Goal: Contribute content: Add original content to the website for others to see

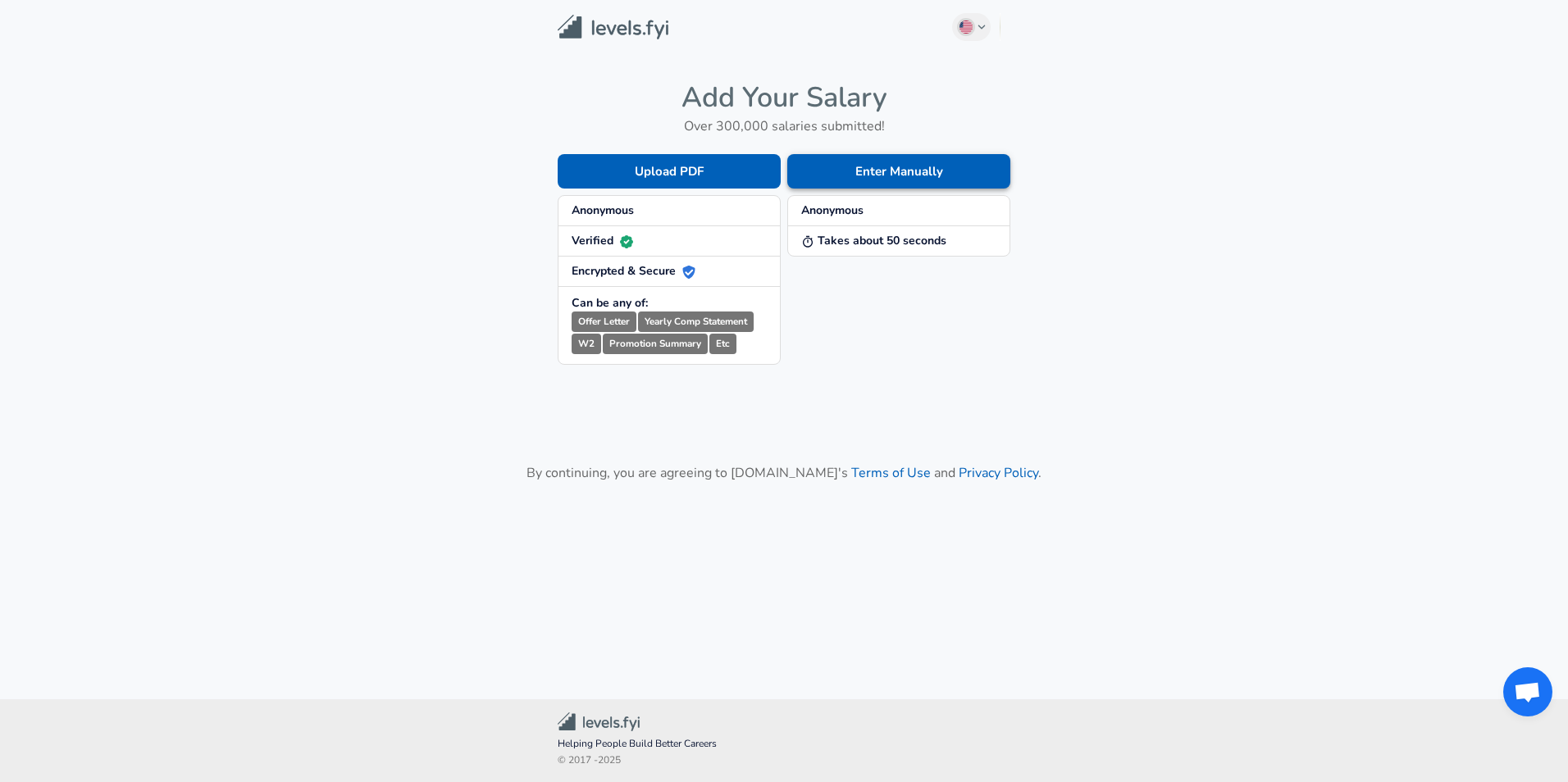
click at [853, 178] on button "Enter Manually" at bounding box center [899, 171] width 223 height 34
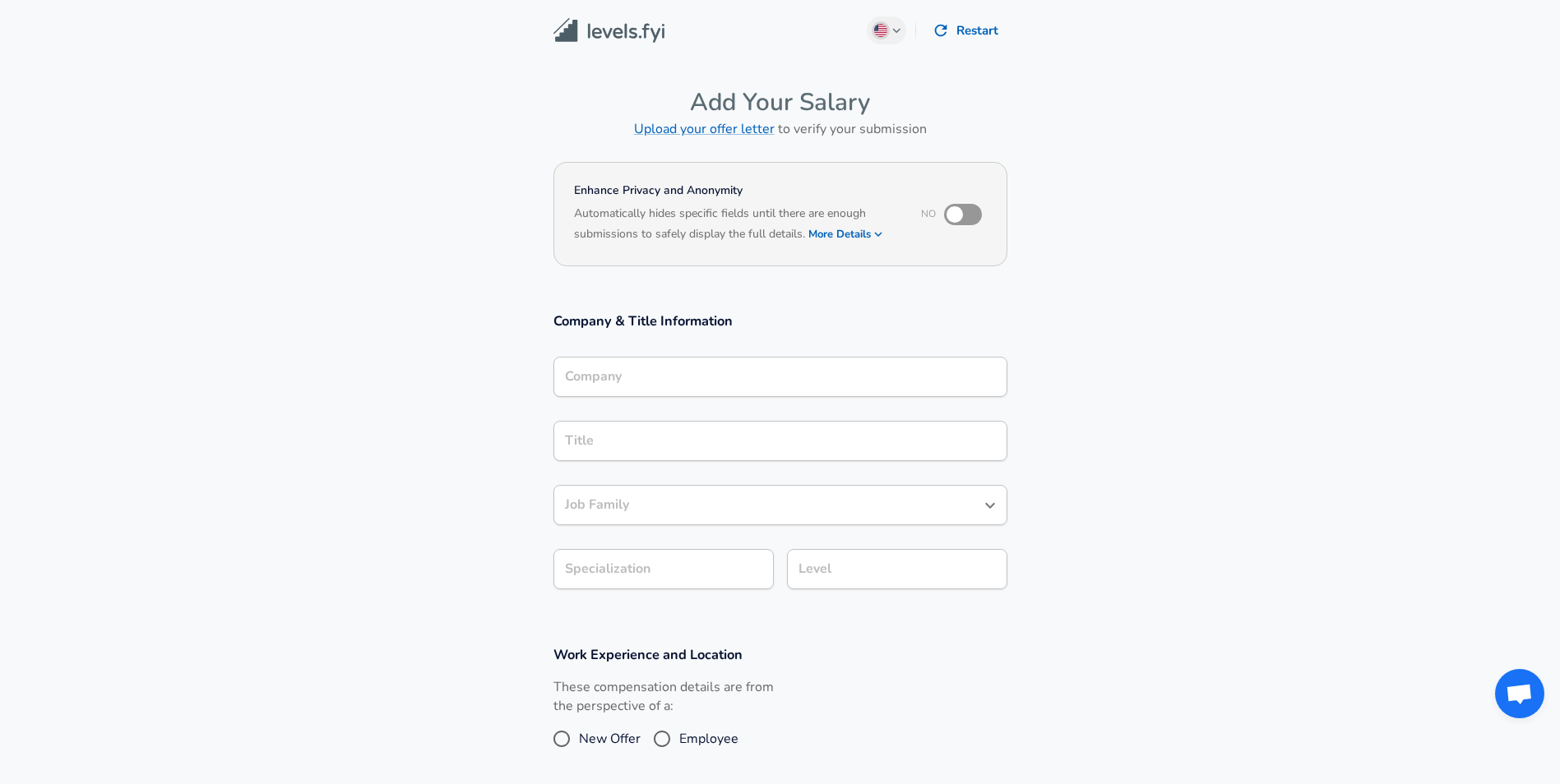
scroll to position [17, 0]
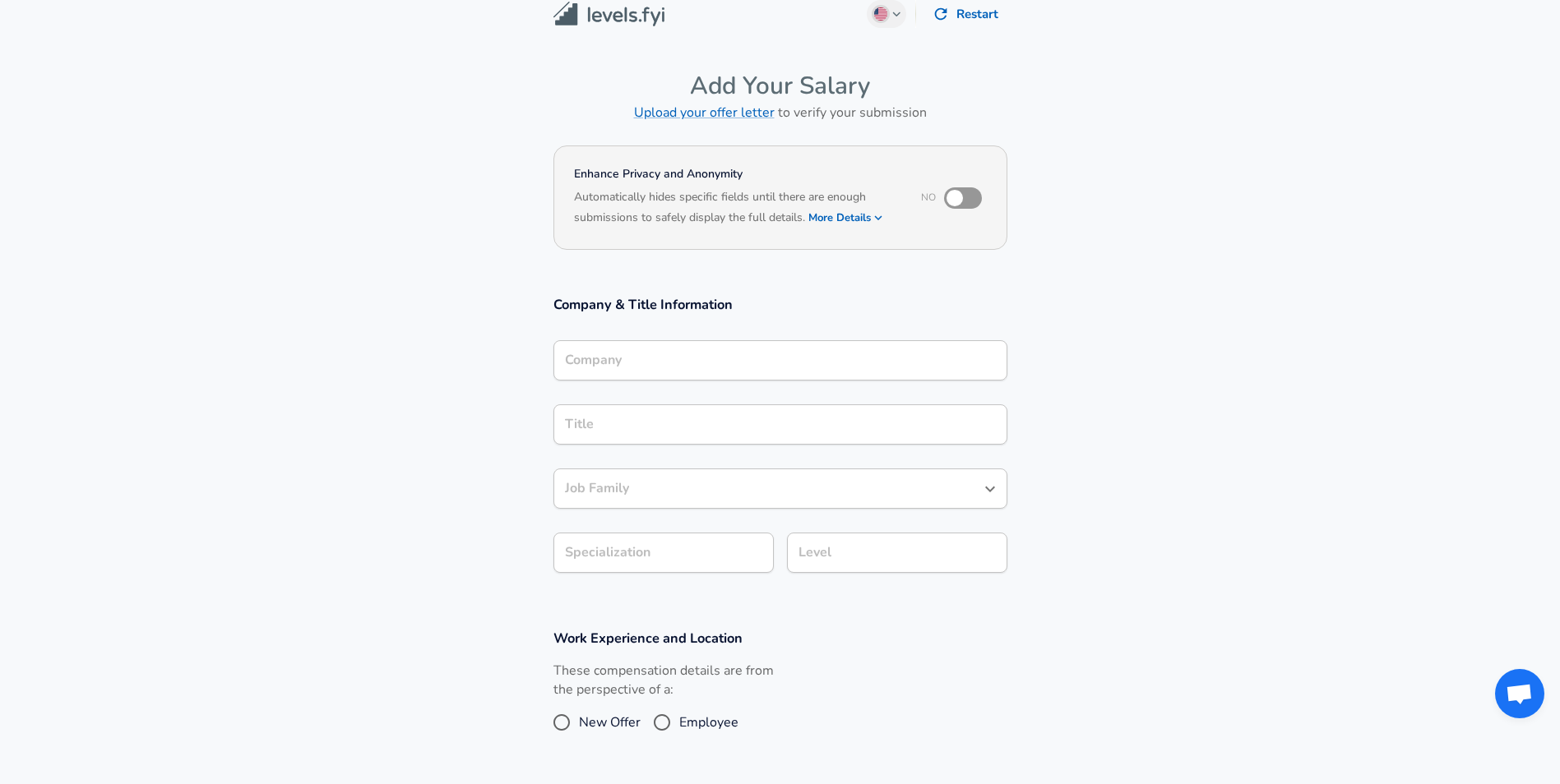
click at [646, 373] on input "Company" at bounding box center [780, 361] width 439 height 25
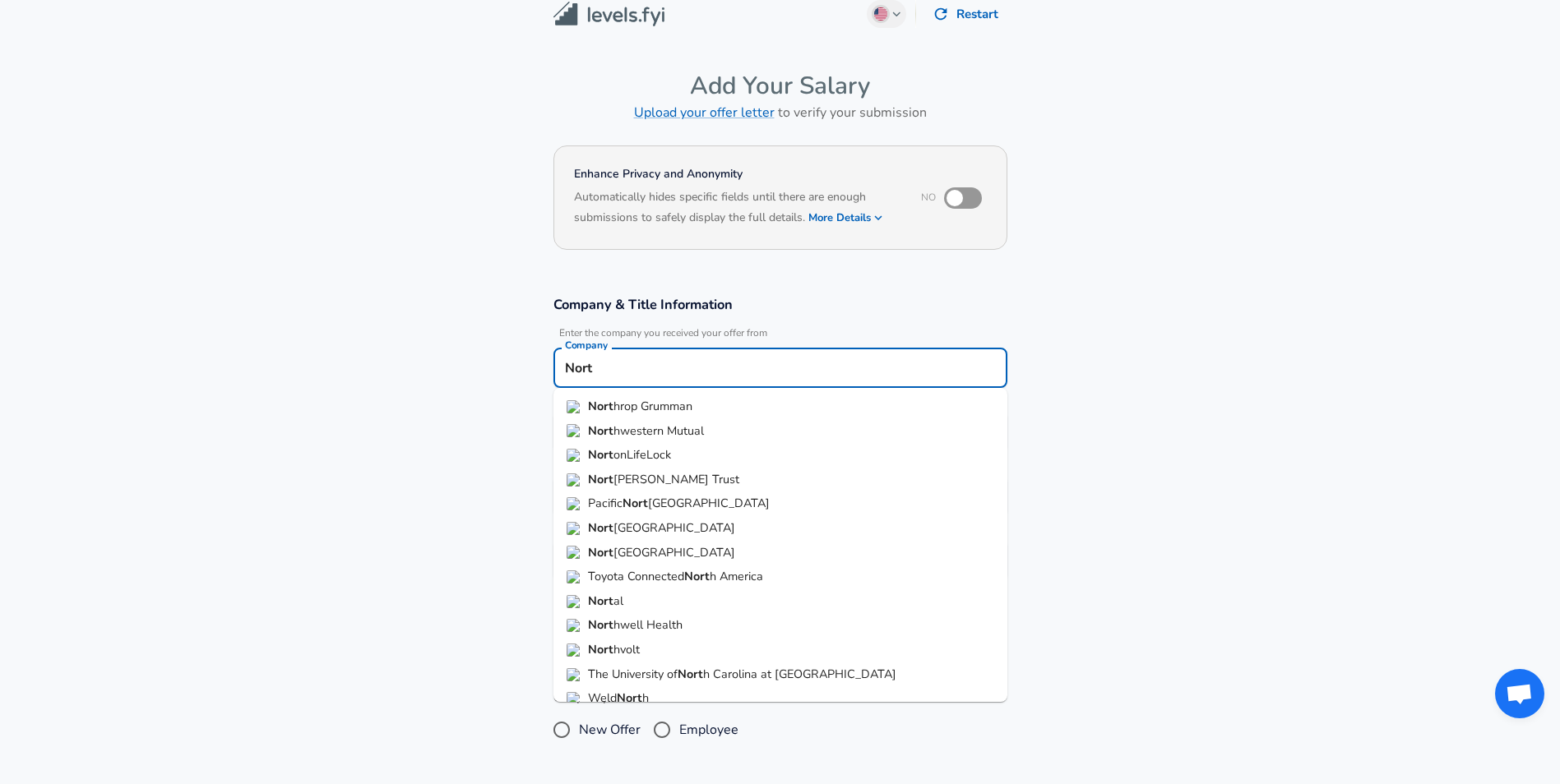
click at [658, 402] on span "hrop Grumman" at bounding box center [653, 406] width 79 height 17
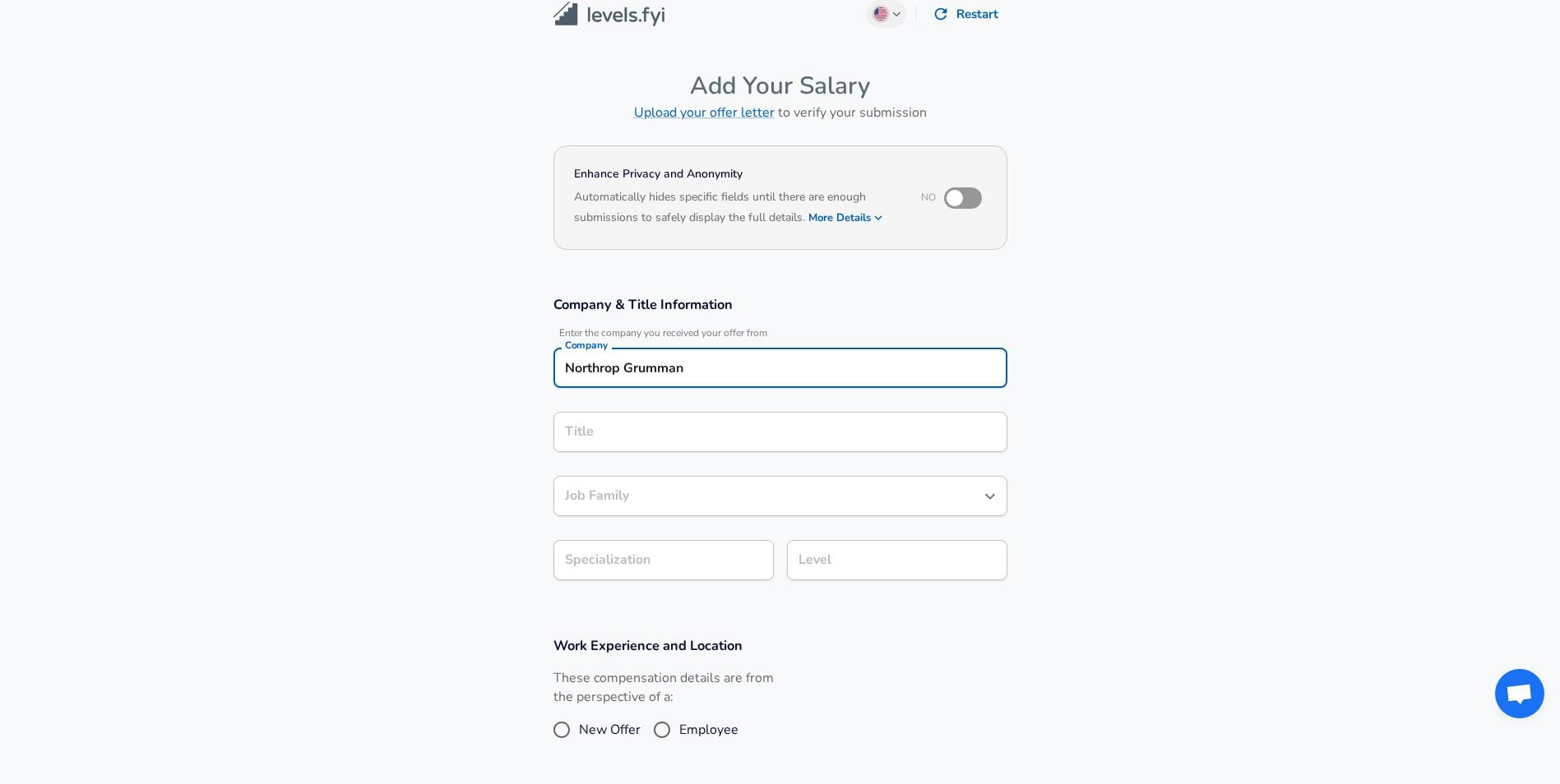
type input "Northrop Grumman"
click at [630, 427] on input "Title" at bounding box center [780, 432] width 439 height 25
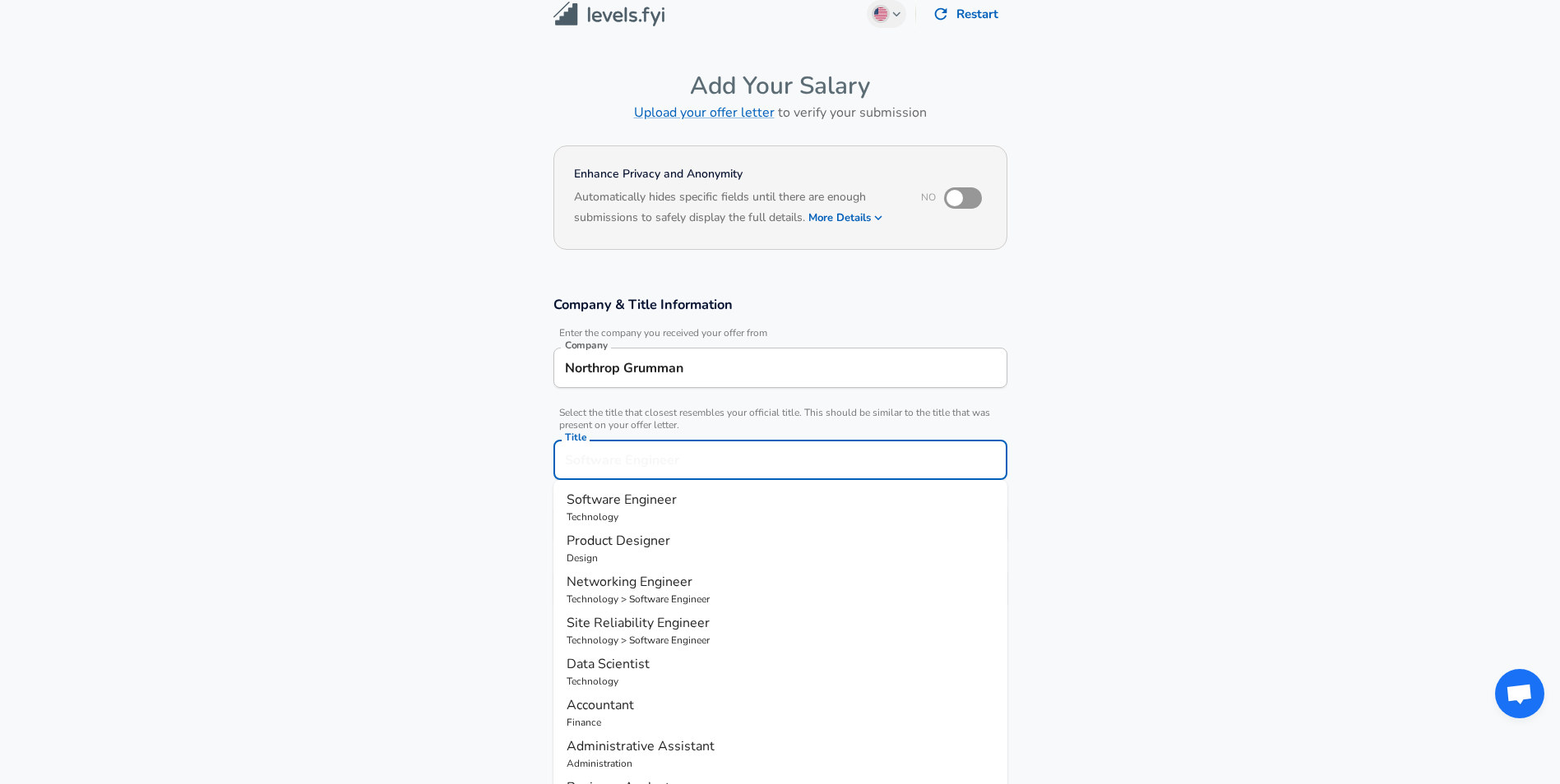
scroll to position [49, 0]
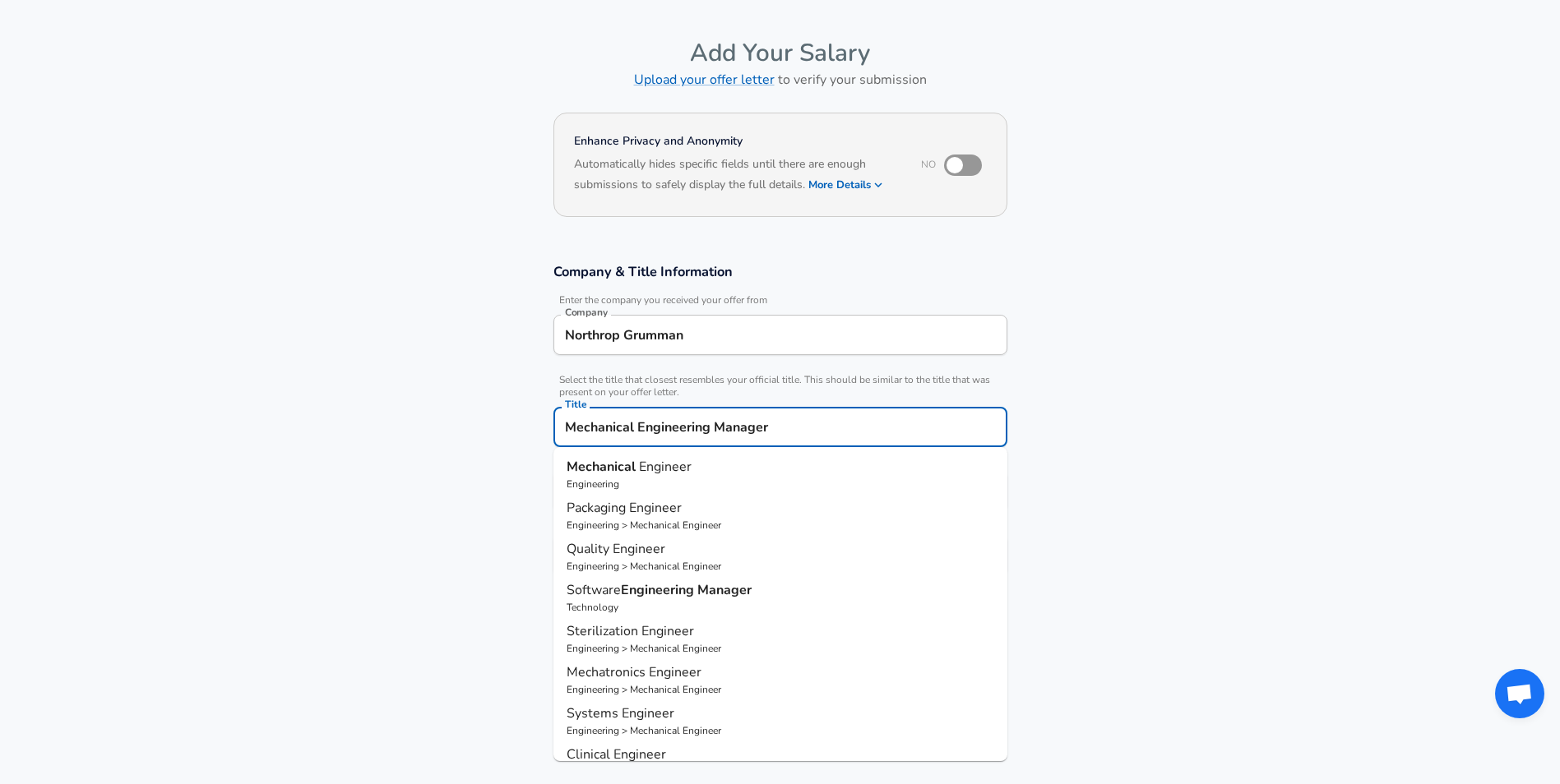
type input "Mechanical Engineering Manager"
click at [1179, 551] on section "Company & Title Information Enter the company you received your offer from Comp…" at bounding box center [780, 428] width 1560 height 369
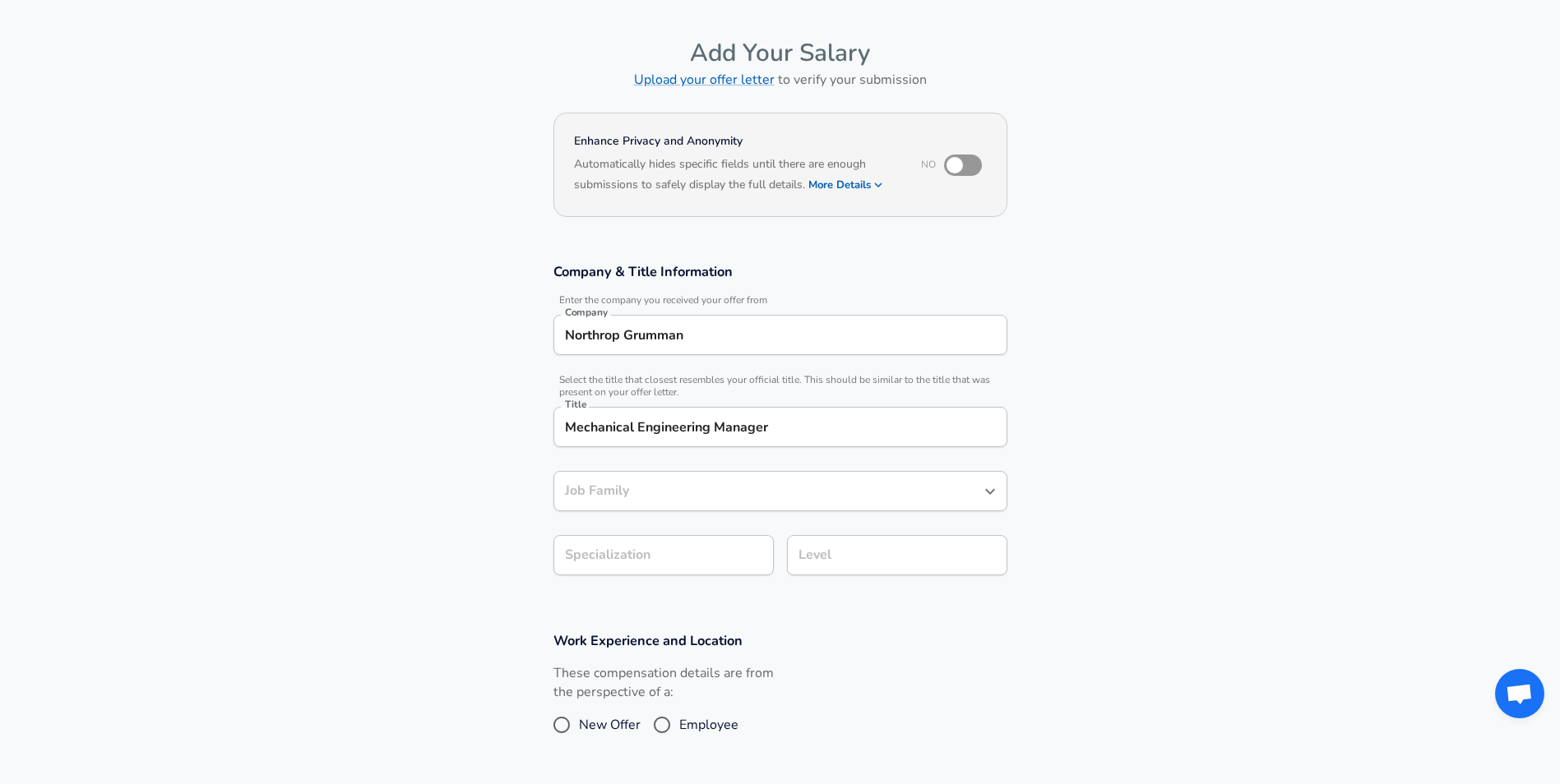
click at [689, 496] on input "Job Family" at bounding box center [768, 491] width 414 height 25
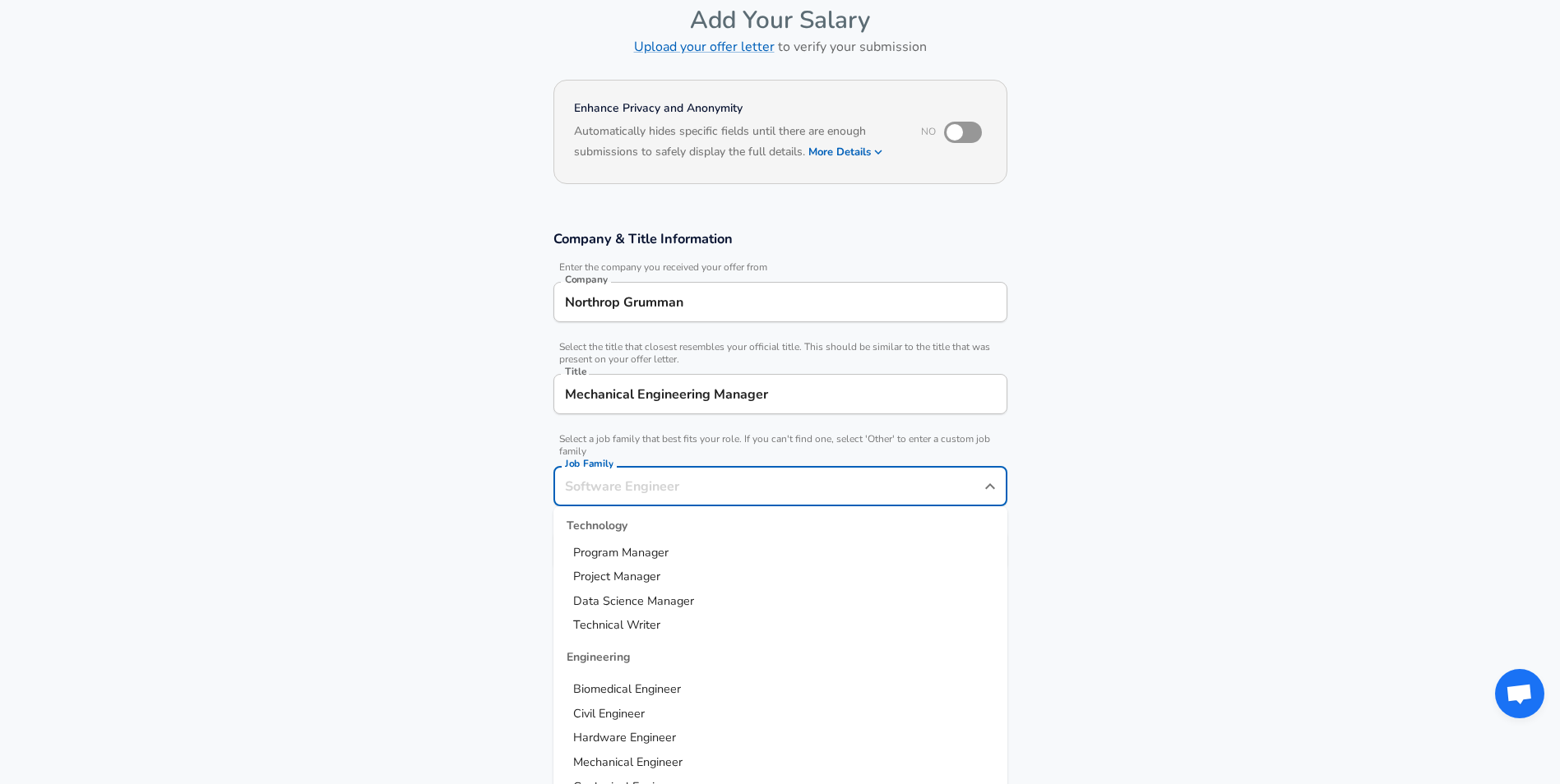
scroll to position [164, 0]
click at [636, 573] on span "Project Manager" at bounding box center [616, 570] width 87 height 17
type input "Project Manager"
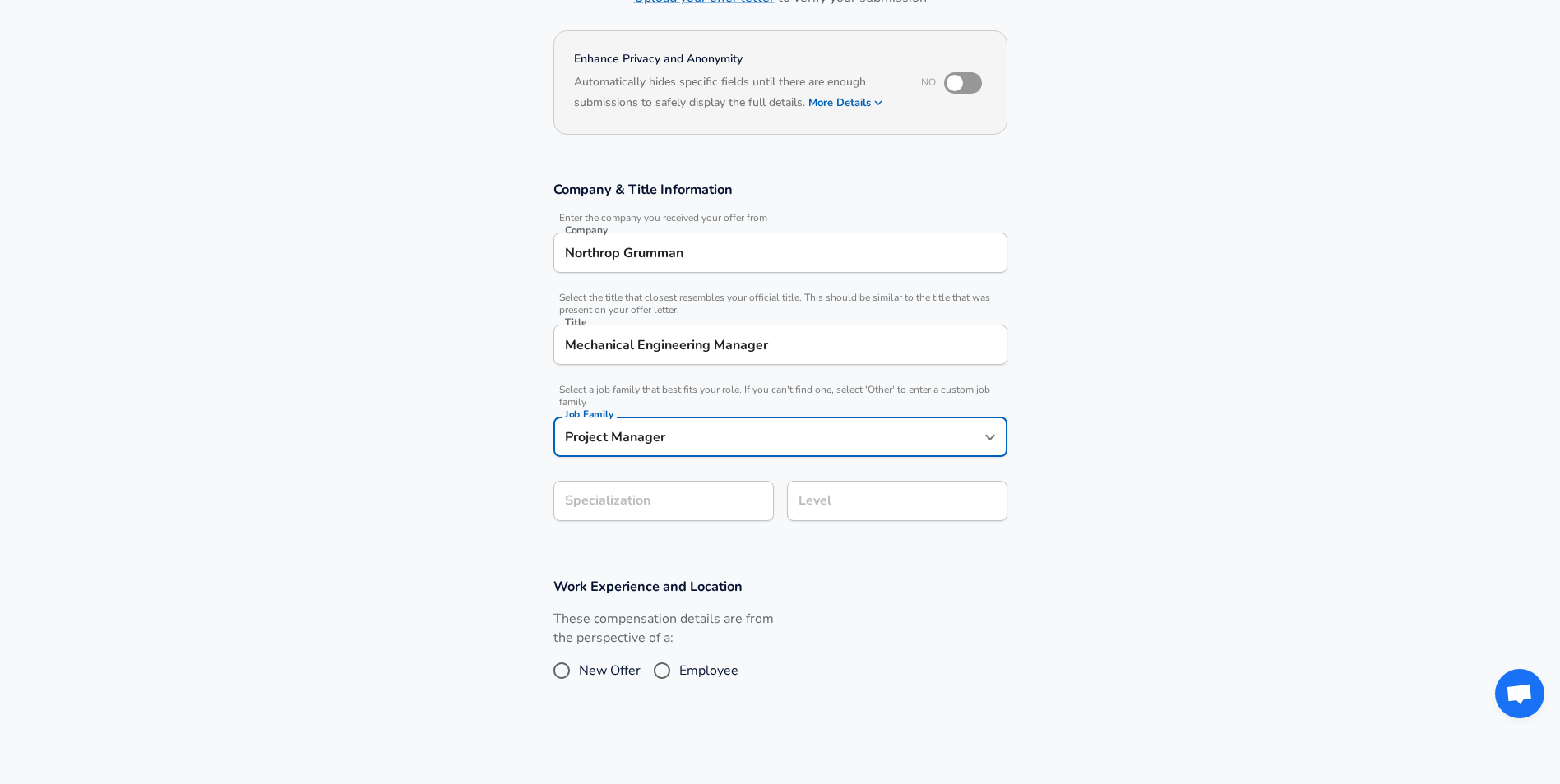
click at [632, 552] on section "Company & Title Information Enter the company you received your offer from Comp…" at bounding box center [780, 359] width 1560 height 397
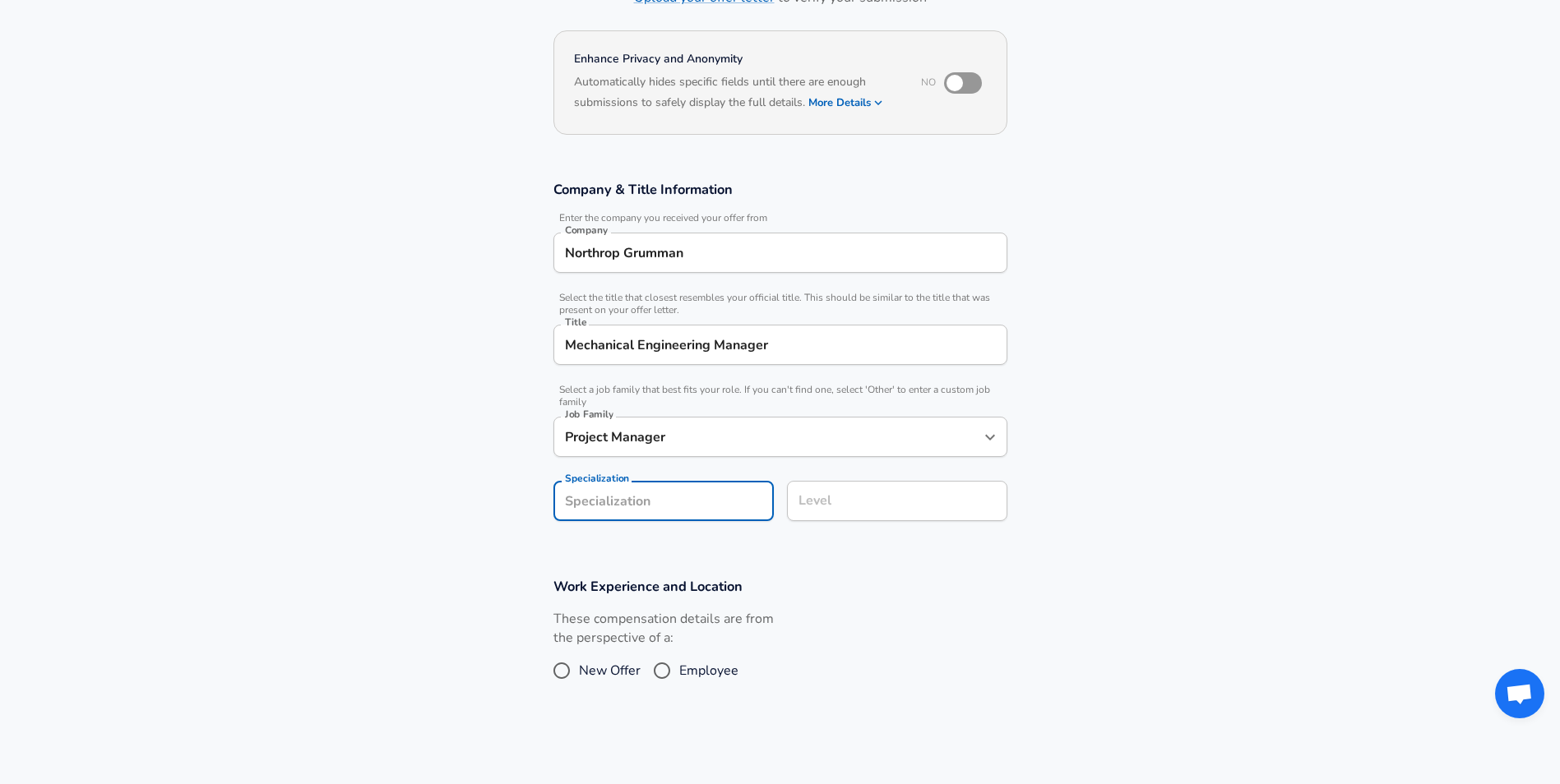
click at [842, 504] on input "Level" at bounding box center [897, 501] width 205 height 25
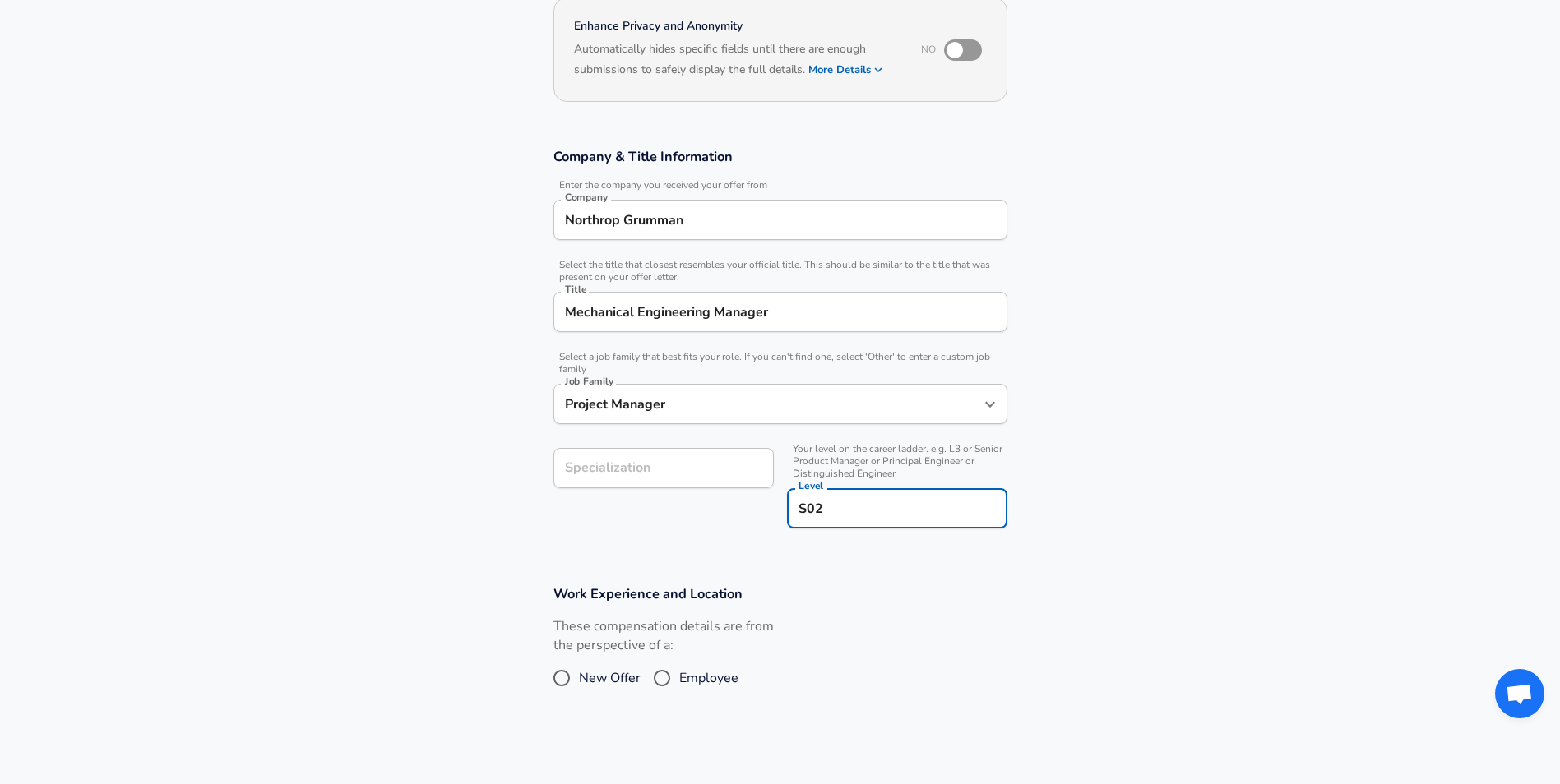
type input "S02"
click at [665, 536] on div "Specialization Specialization" at bounding box center [657, 487] width 233 height 104
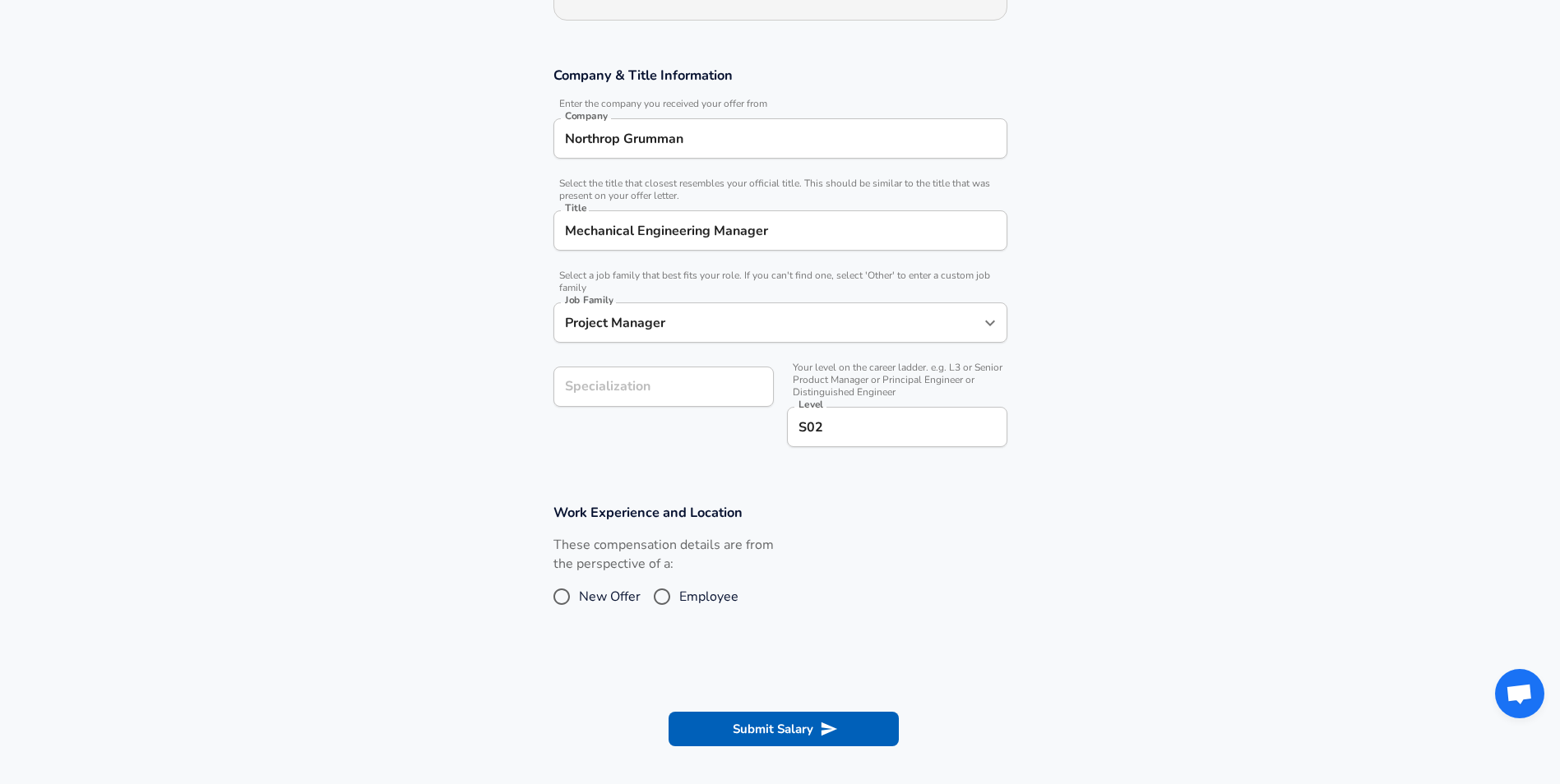
scroll to position [247, 0]
click at [663, 596] on input "Employee" at bounding box center [662, 595] width 34 height 26
radio input "true"
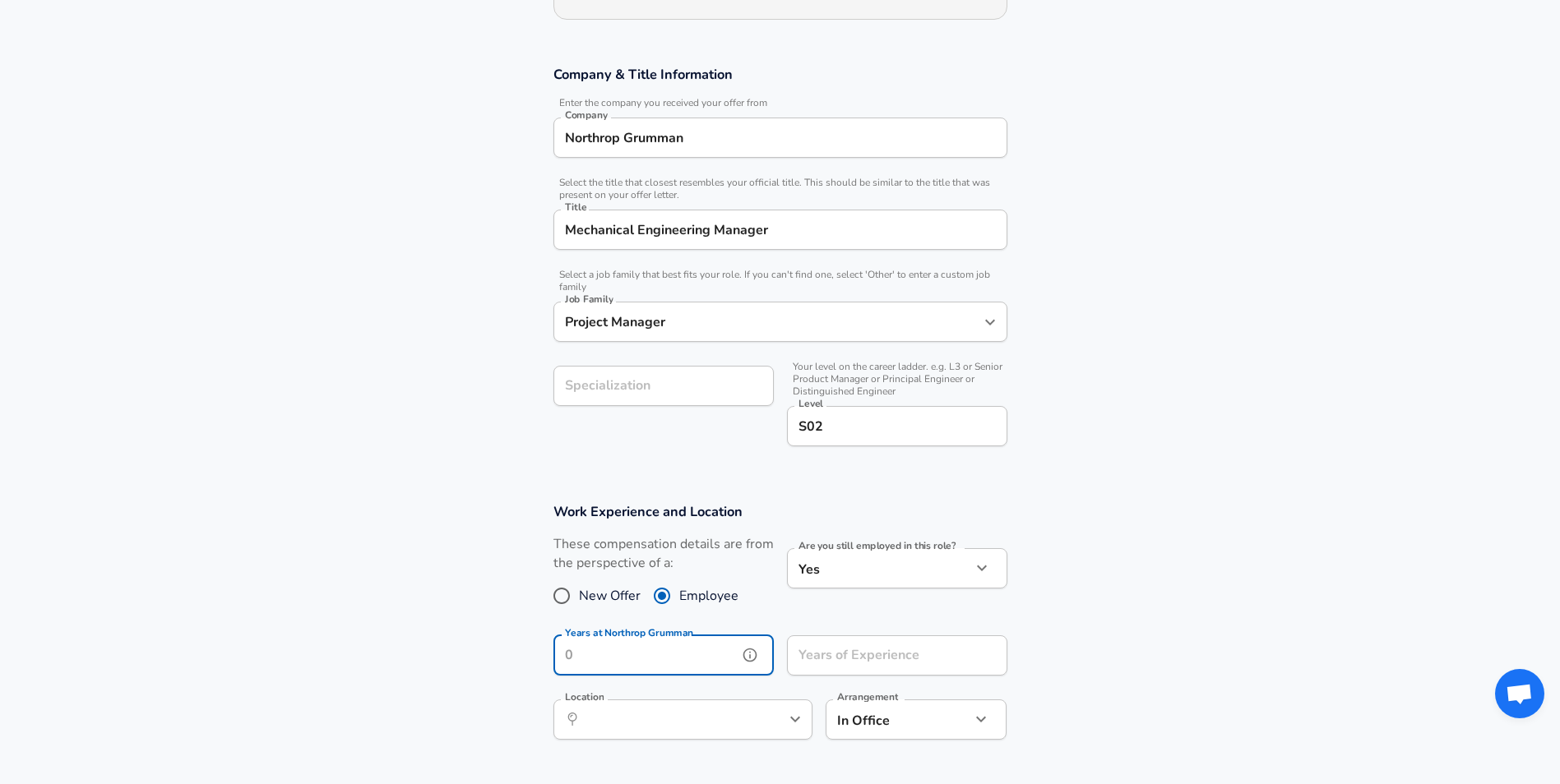
click at [677, 657] on input "Years at Northrop Grumman" at bounding box center [646, 656] width 185 height 40
type input "5"
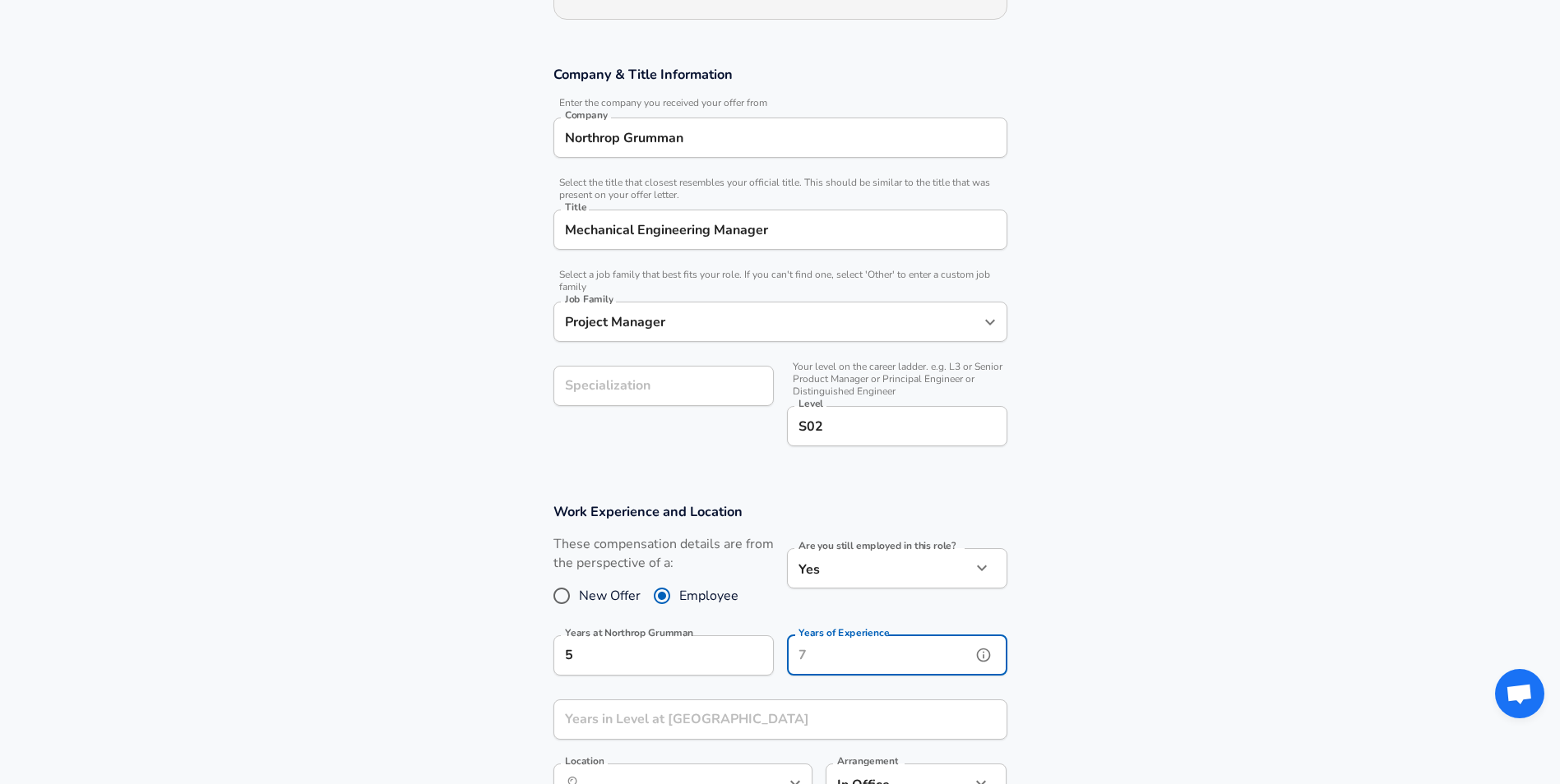
click at [838, 654] on input "Years of Experience" at bounding box center [879, 656] width 185 height 40
type input "17"
click at [642, 723] on input "Years in Level at [GEOGRAPHIC_DATA]" at bounding box center [762, 719] width 418 height 40
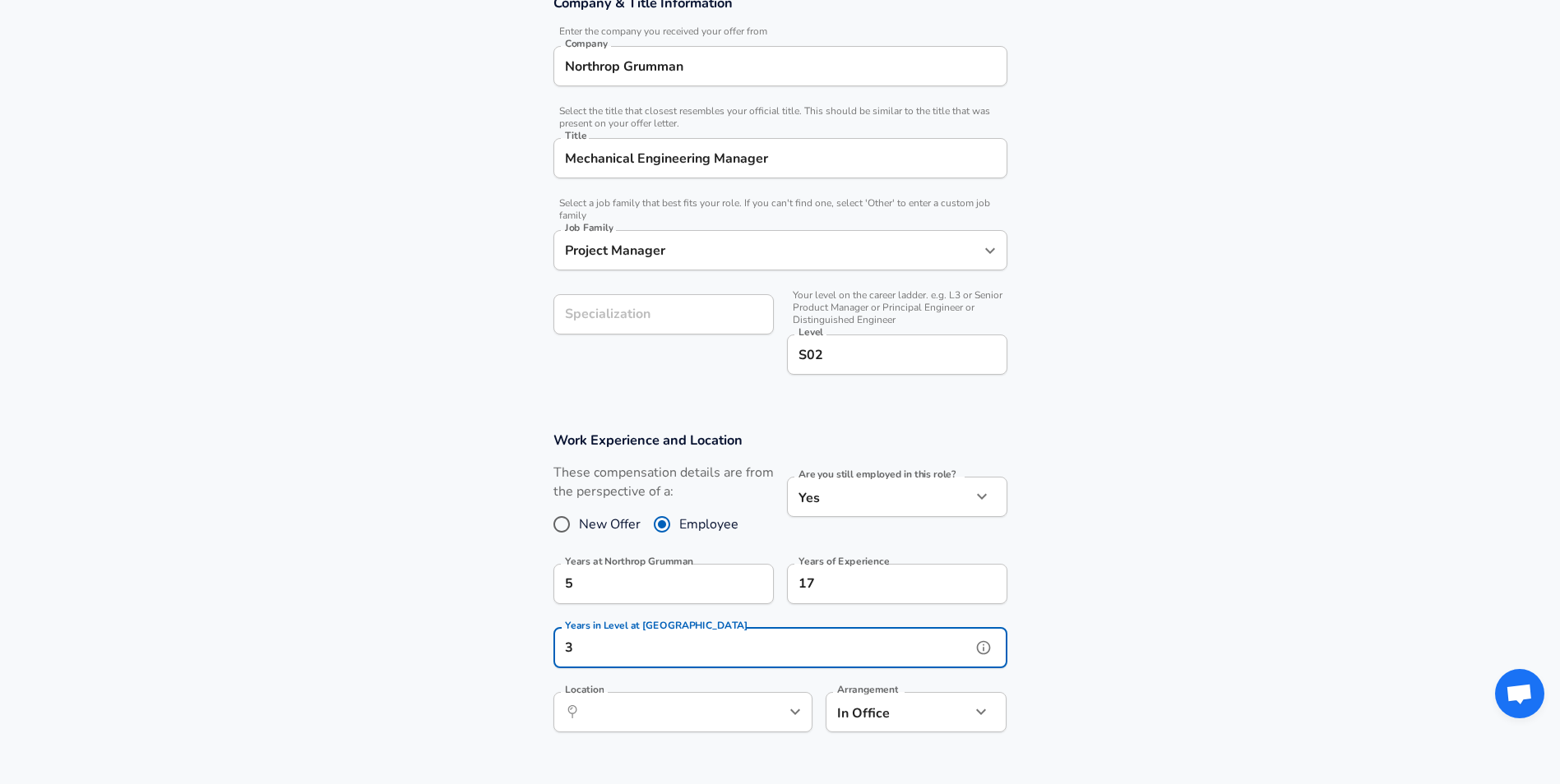
scroll to position [493, 0]
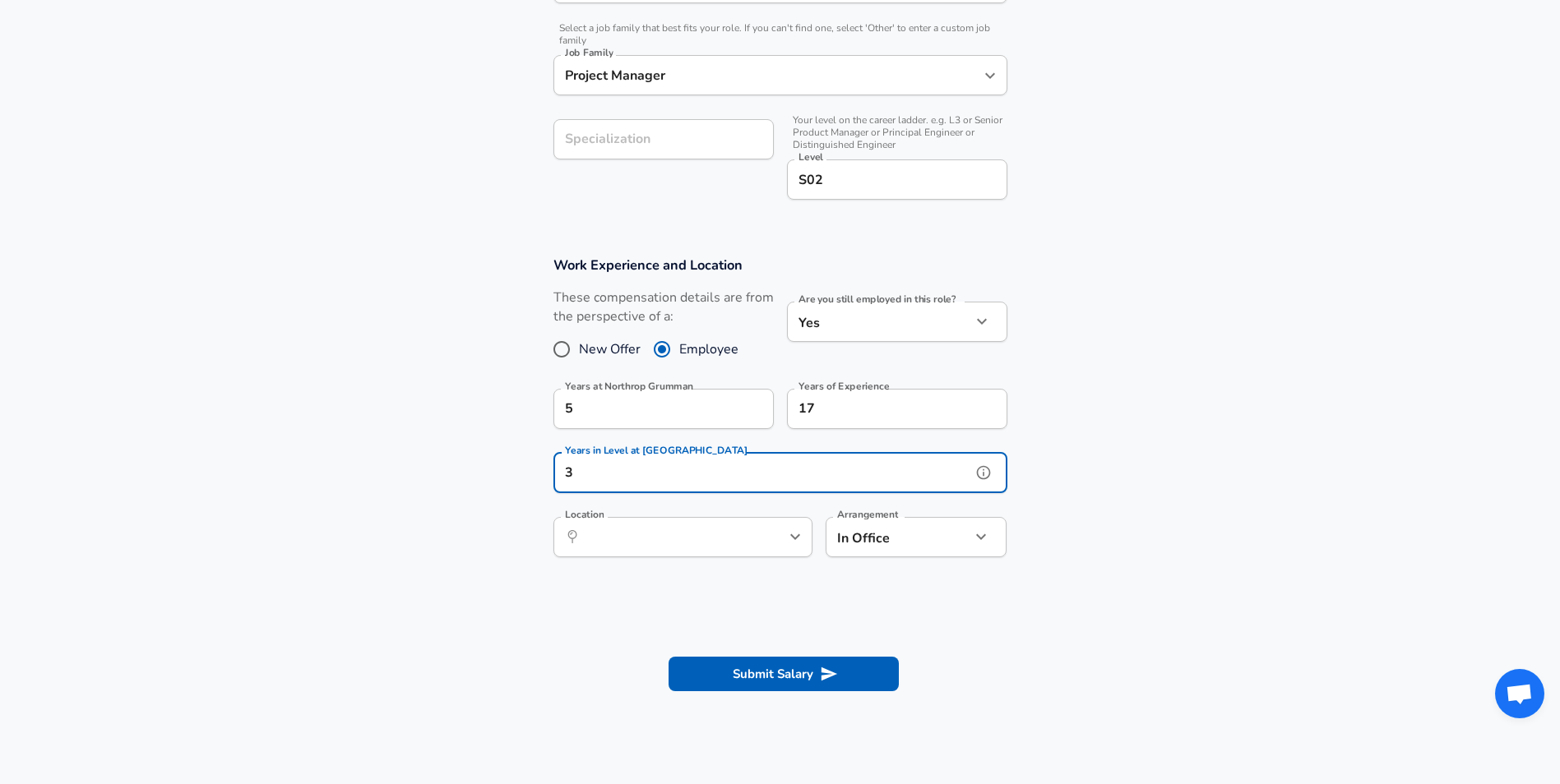
type input "3"
click at [610, 535] on input "Location" at bounding box center [664, 537] width 169 height 25
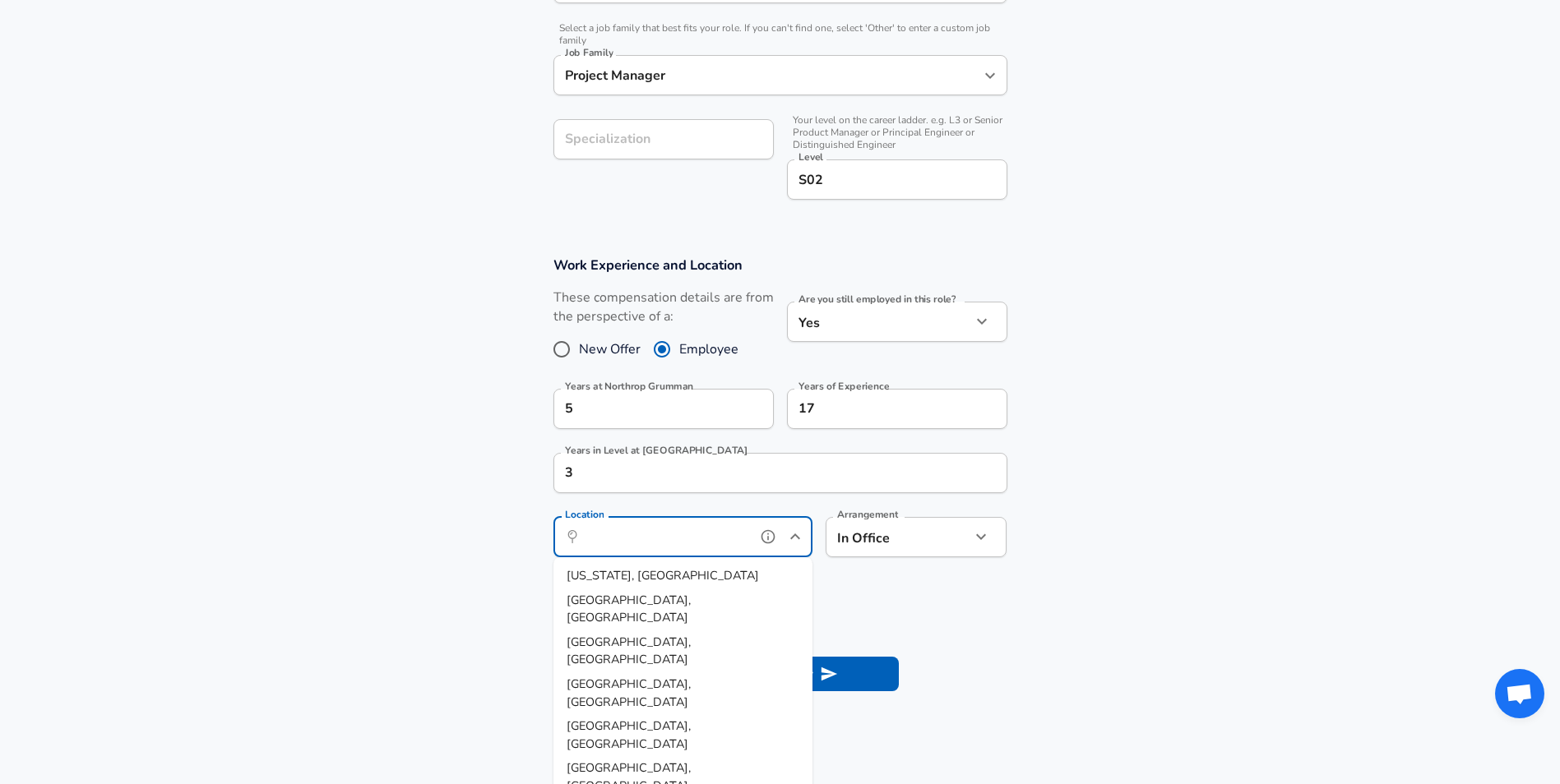
click at [616, 594] on span "[GEOGRAPHIC_DATA], [GEOGRAPHIC_DATA]" at bounding box center [628, 609] width 124 height 34
type input "[GEOGRAPHIC_DATA], [GEOGRAPHIC_DATA]"
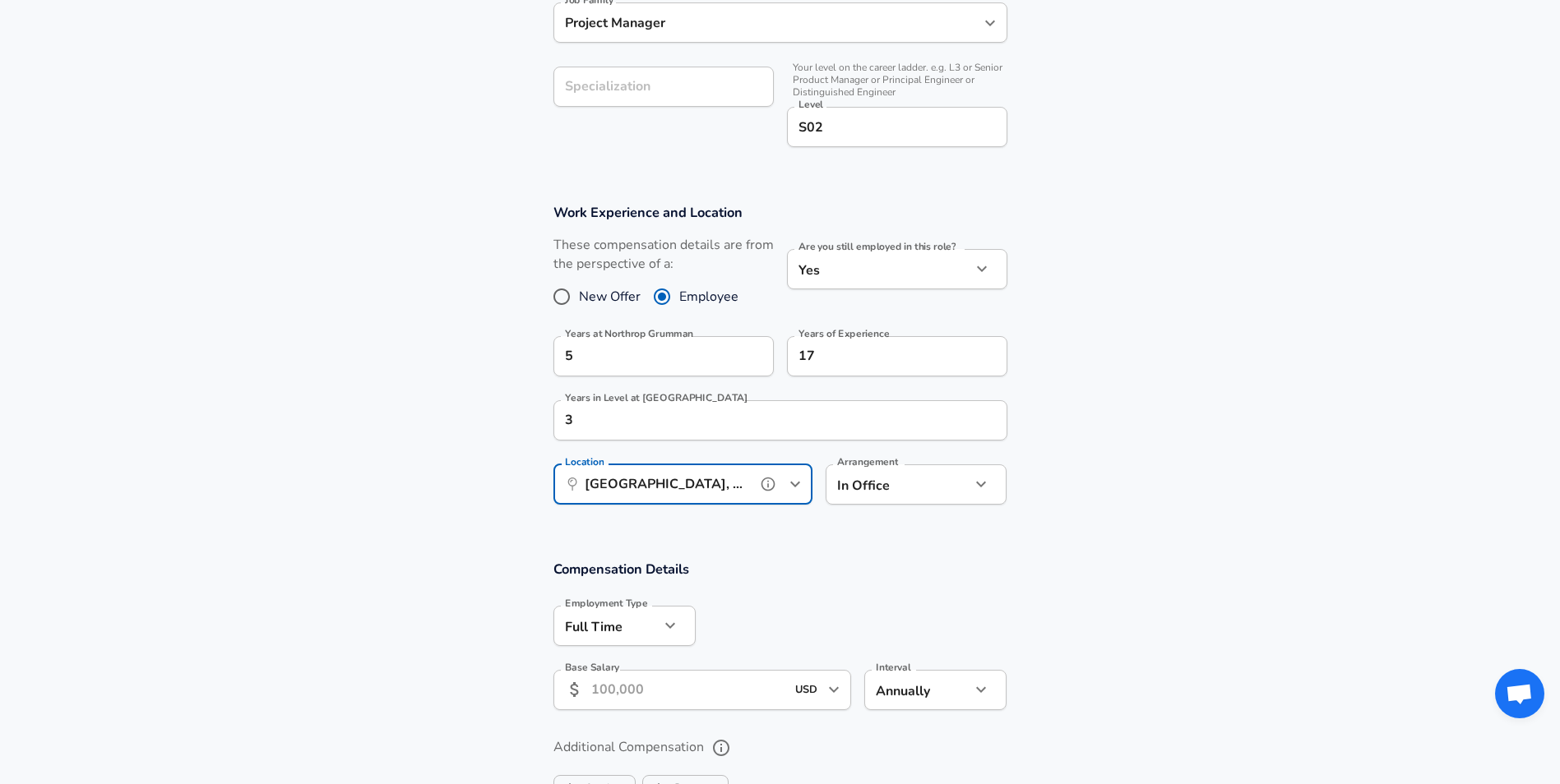
scroll to position [657, 0]
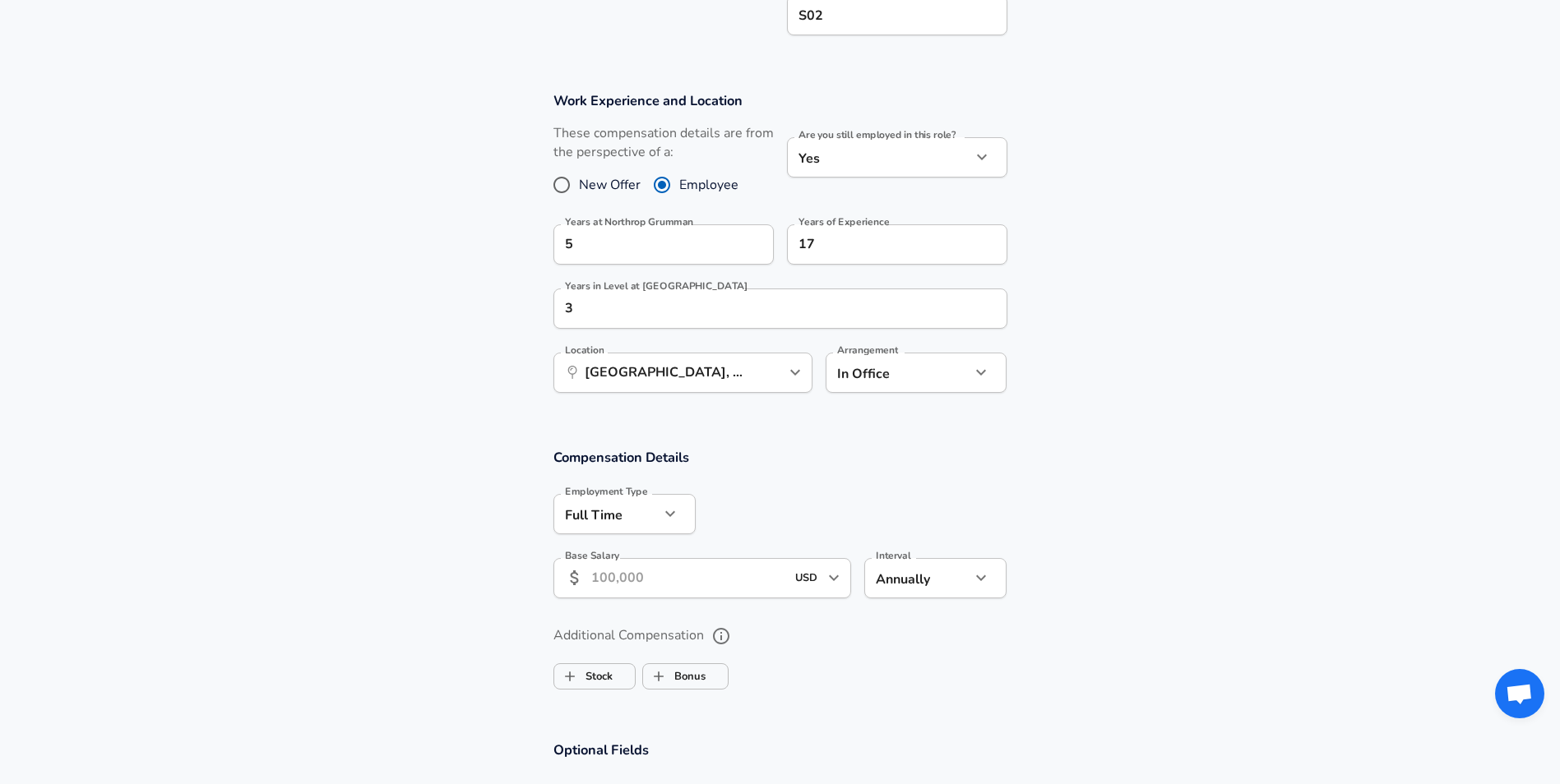
click at [681, 575] on input "Base Salary" at bounding box center [689, 579] width 195 height 40
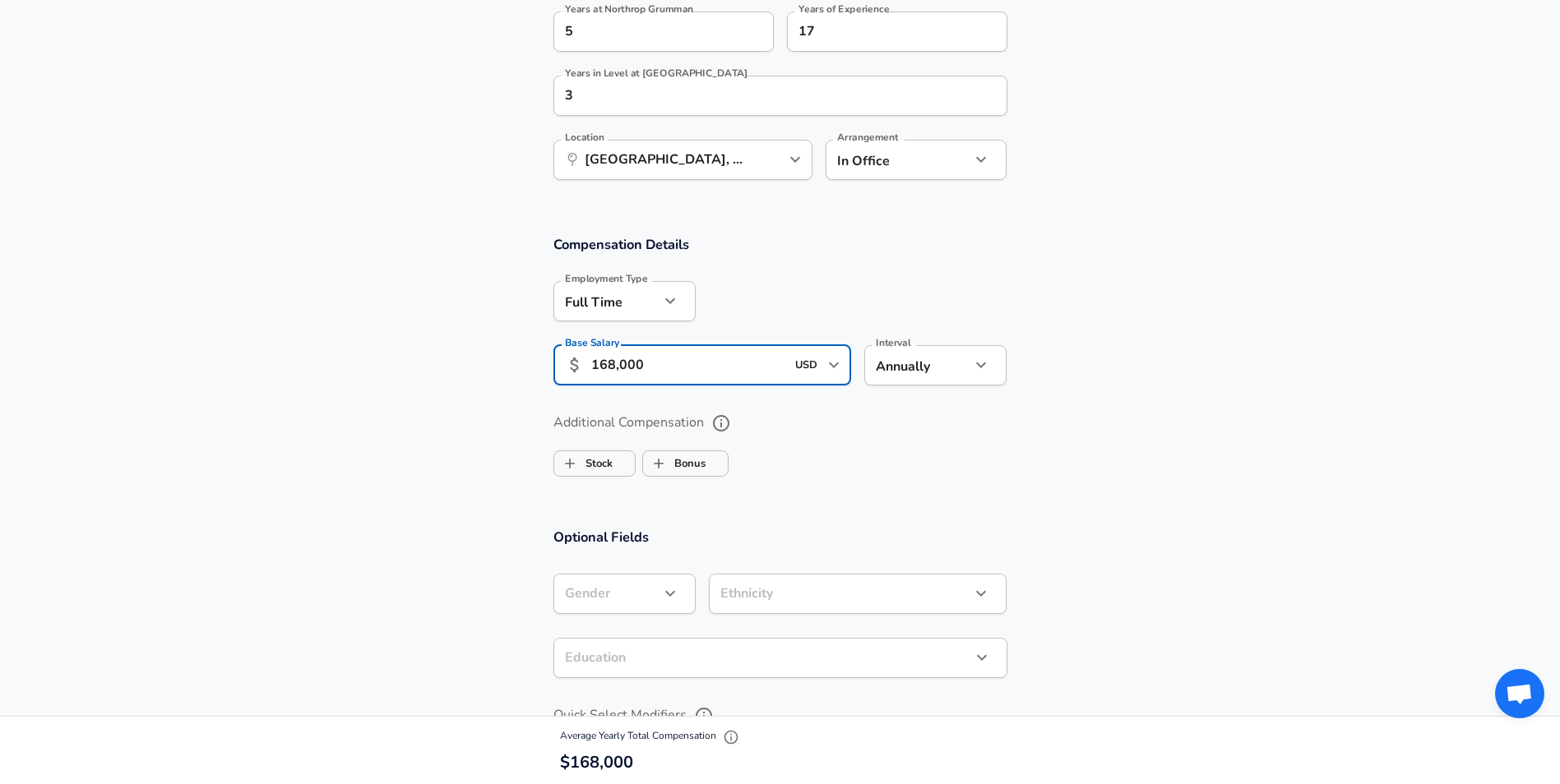
scroll to position [904, 0]
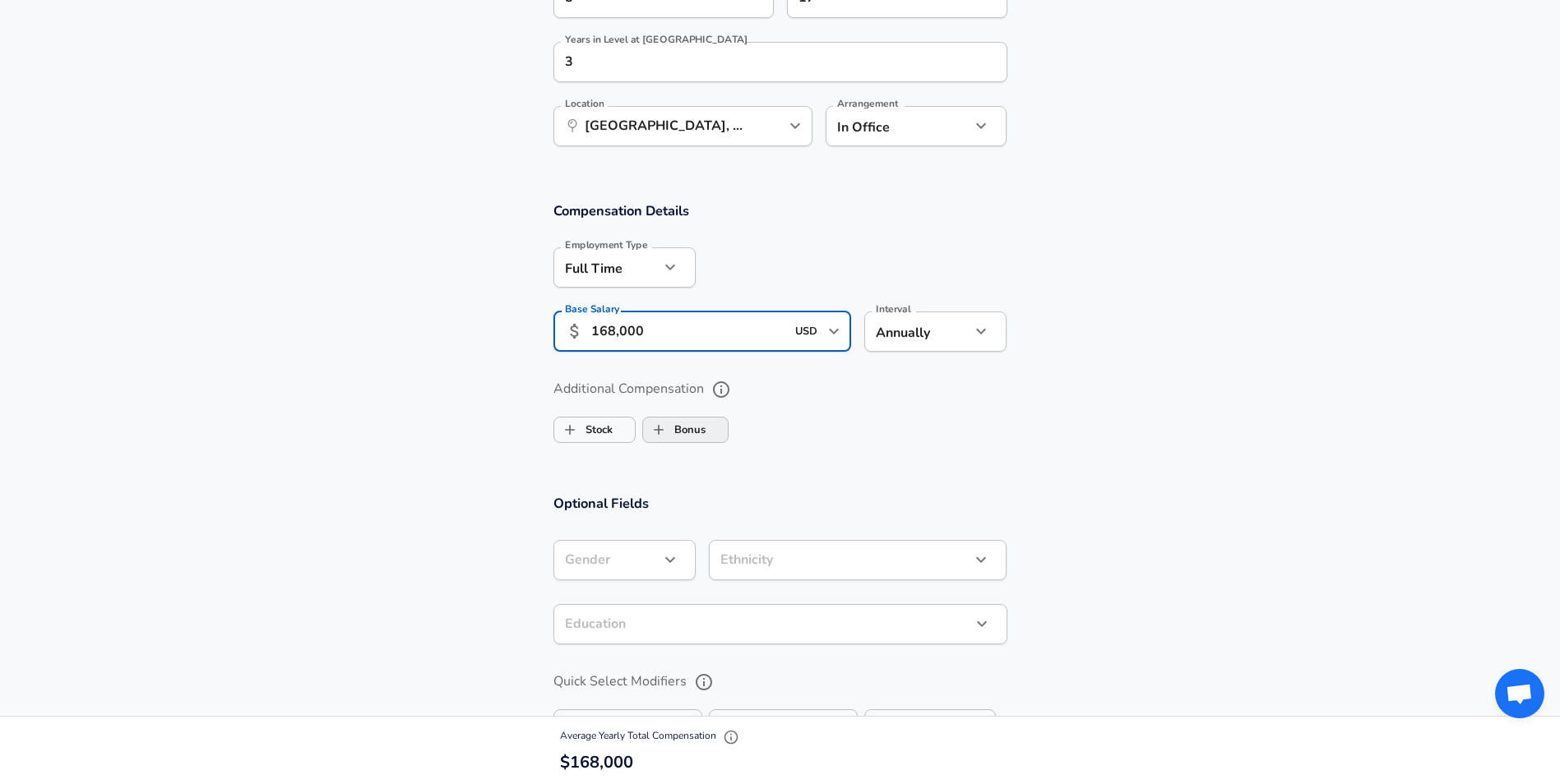
type input "168,000"
click at [693, 427] on label "Bonus" at bounding box center [674, 429] width 63 height 31
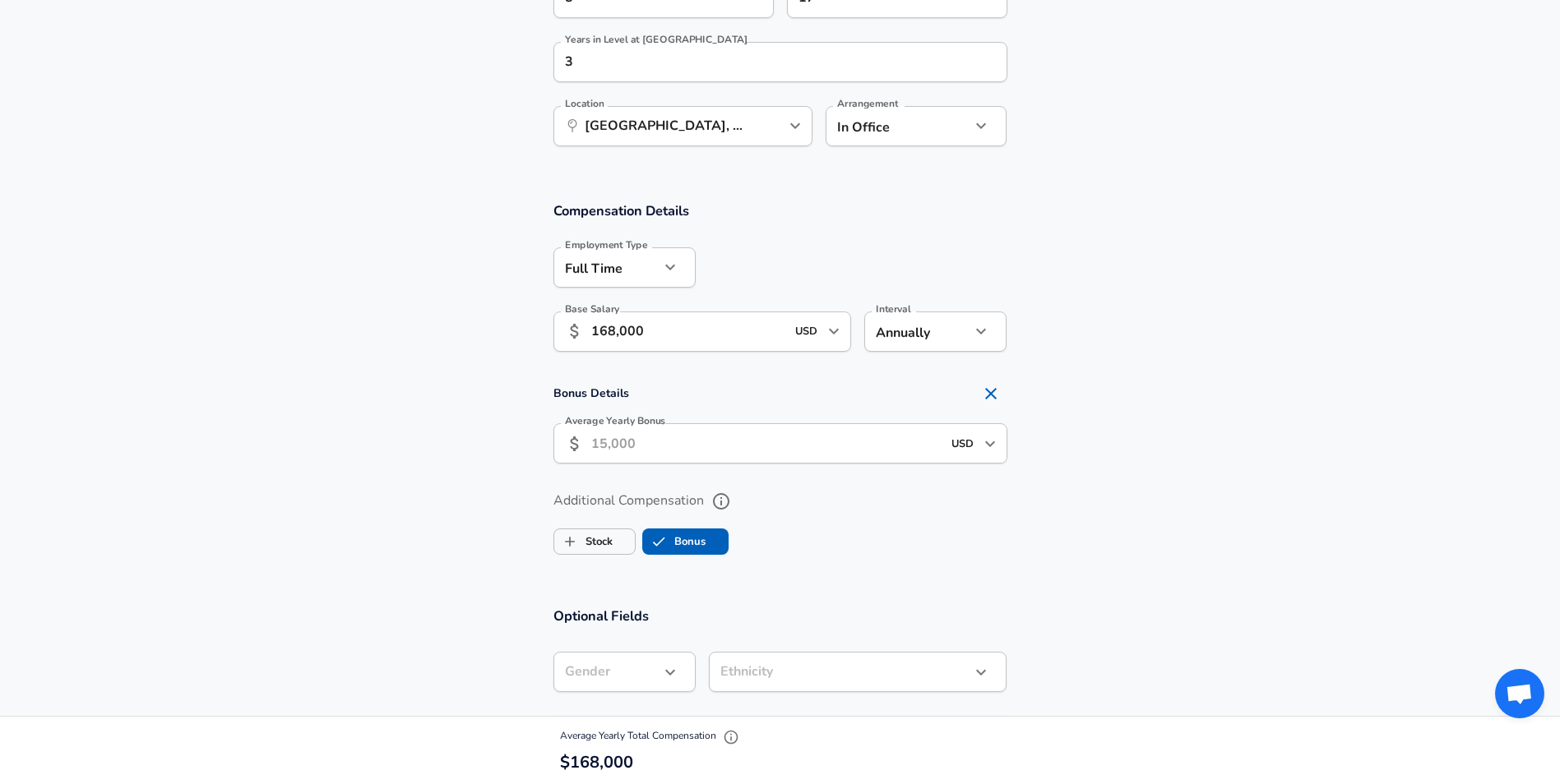
checkbox input "true"
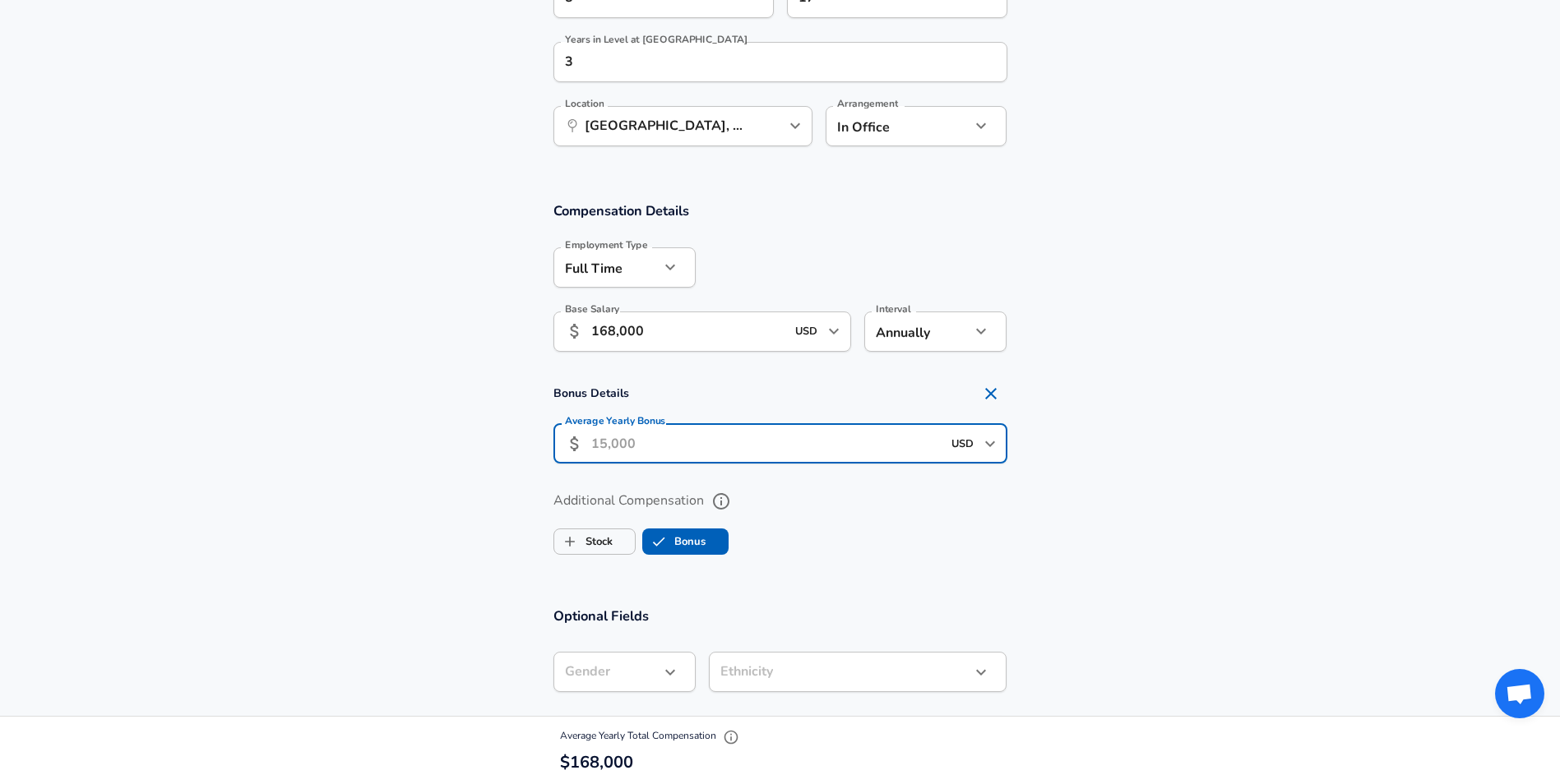
click at [672, 450] on input "Average Yearly Bonus" at bounding box center [767, 444] width 351 height 40
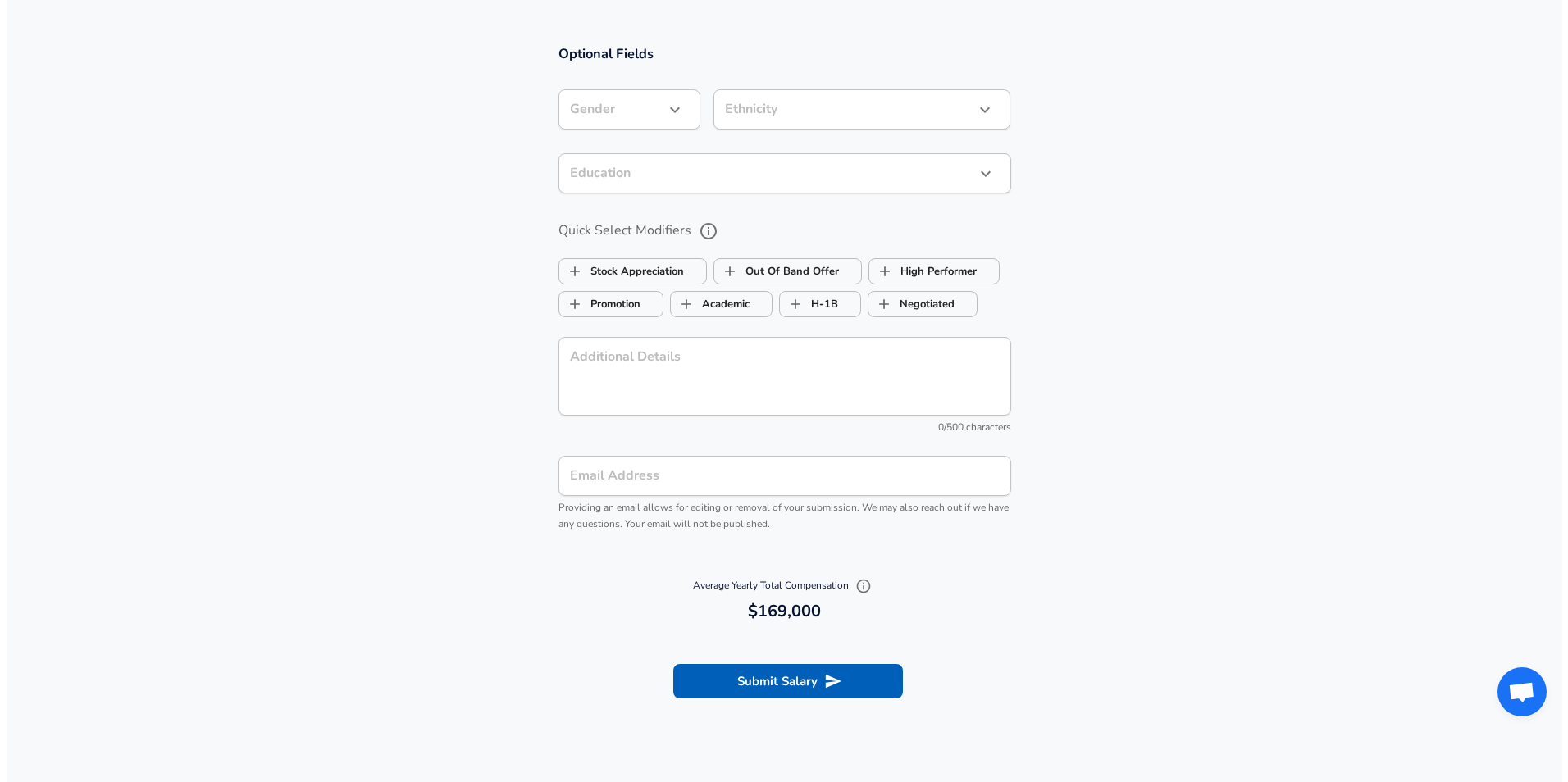
scroll to position [1475, 0]
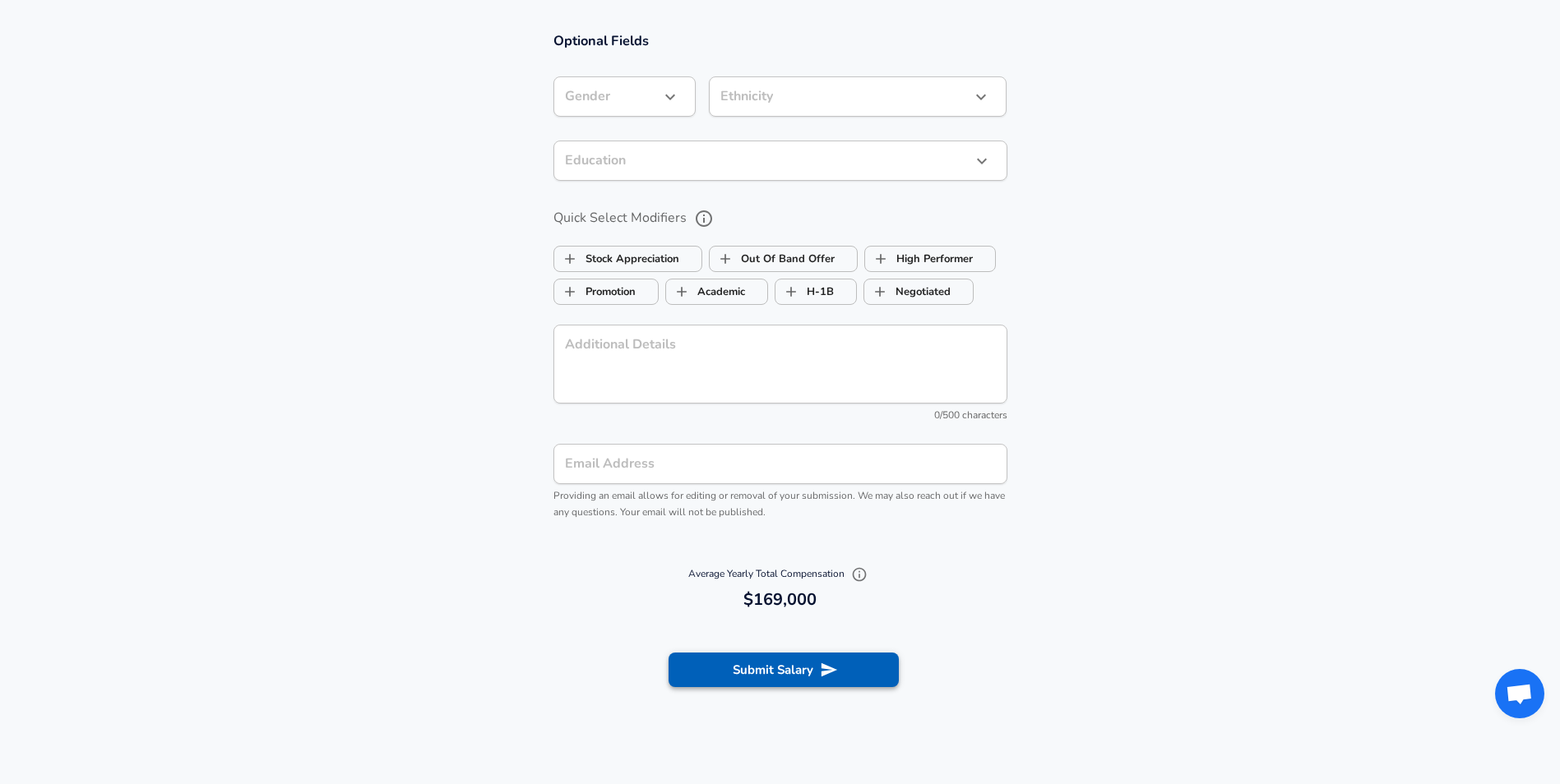
type input "1,000"
click at [780, 670] on button "Submit Salary" at bounding box center [783, 669] width 230 height 34
